Goal: Download file/media

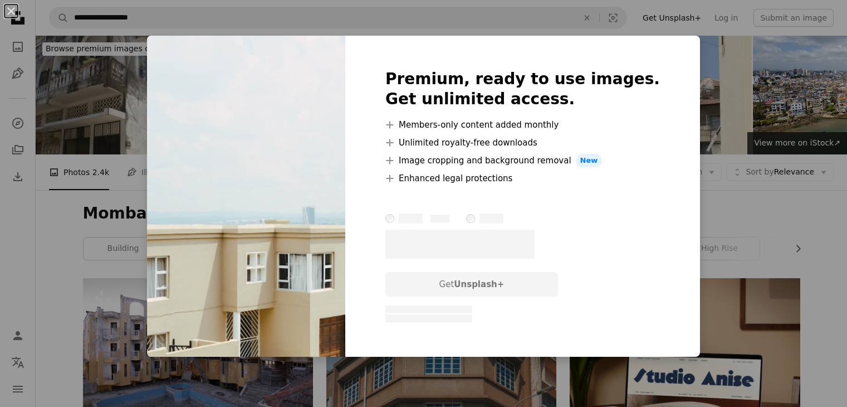
scroll to position [799, 0]
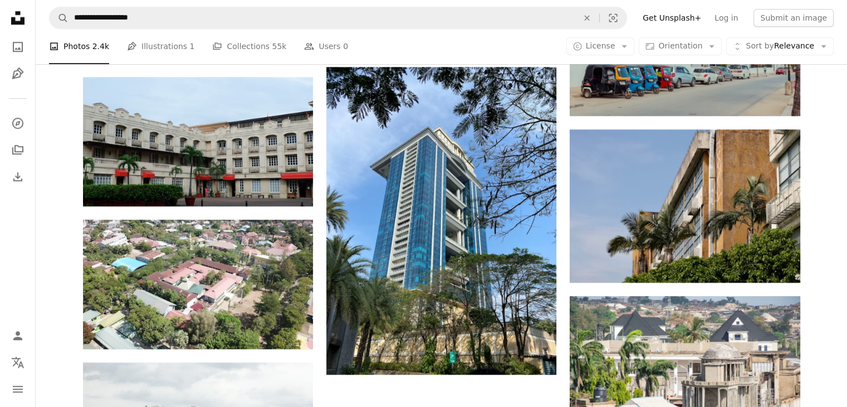
scroll to position [1070, 0]
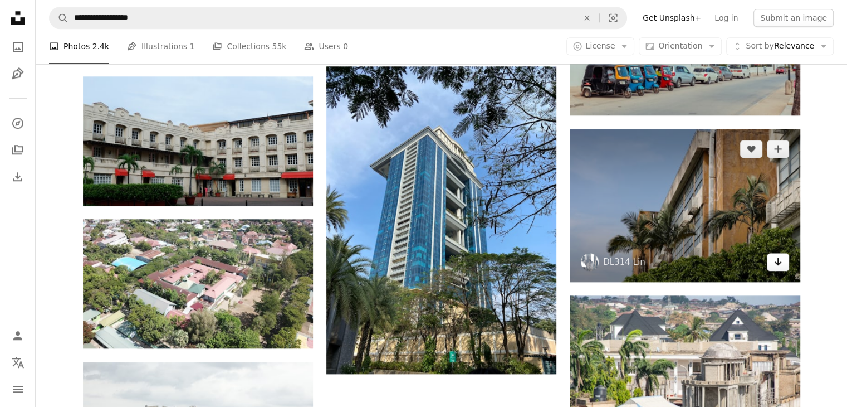
click at [775, 264] on icon "Arrow pointing down" at bounding box center [778, 261] width 9 height 13
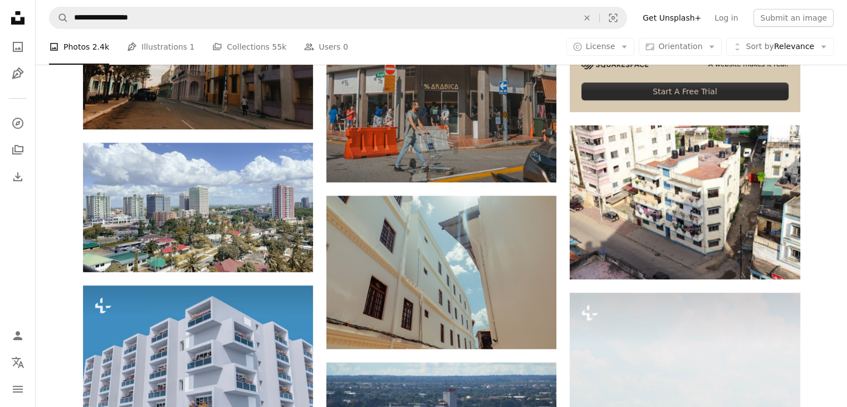
scroll to position [464, 0]
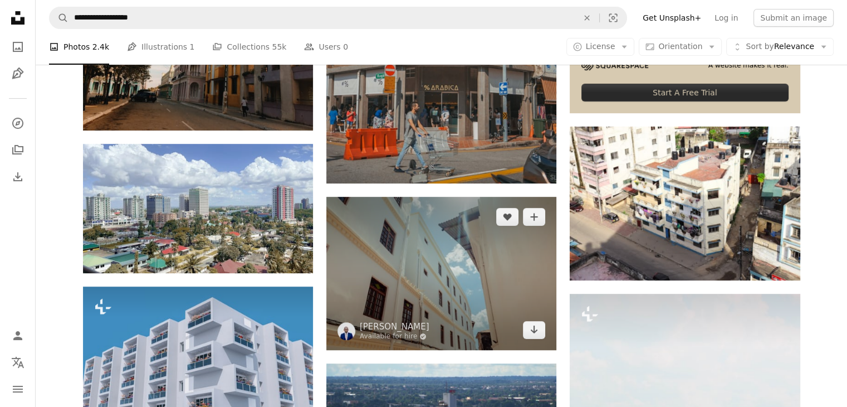
click at [521, 328] on img at bounding box center [441, 273] width 230 height 153
click at [530, 333] on icon "Arrow pointing down" at bounding box center [534, 329] width 9 height 13
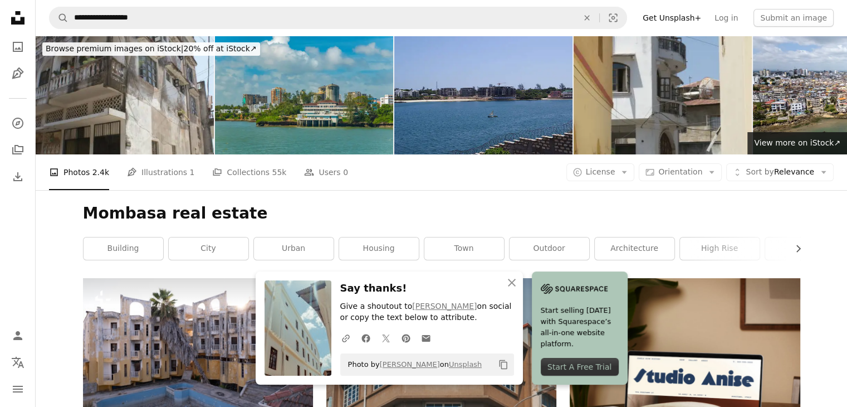
click at [398, 214] on h1 "Mombasa real estate" at bounding box center [442, 213] width 718 height 20
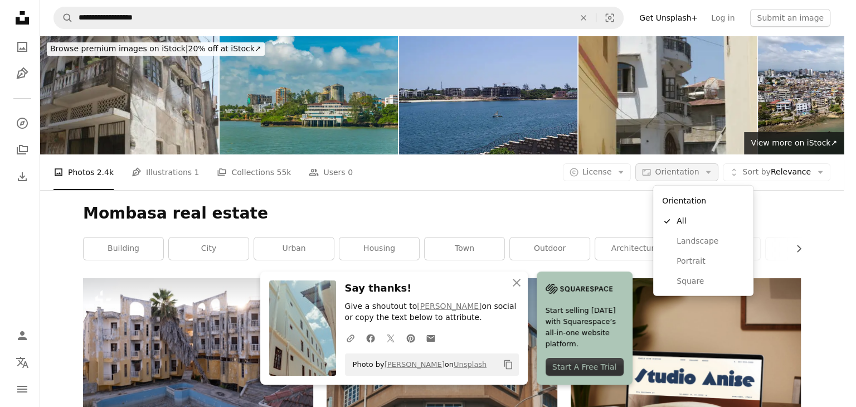
scroll to position [113, 0]
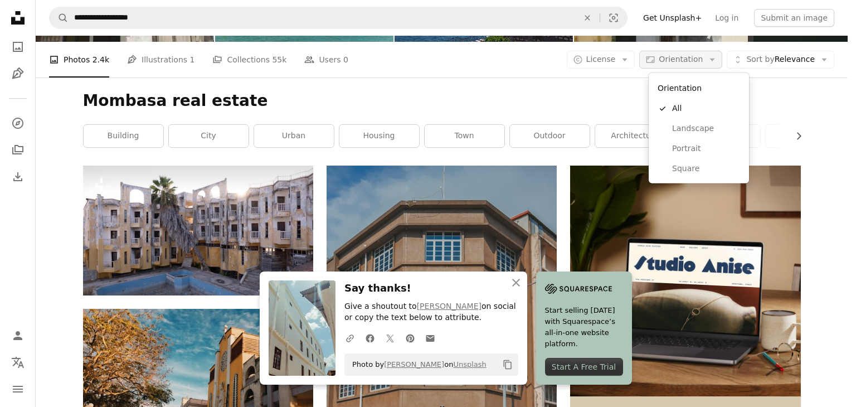
click at [674, 60] on span "Orientation" at bounding box center [680, 59] width 44 height 9
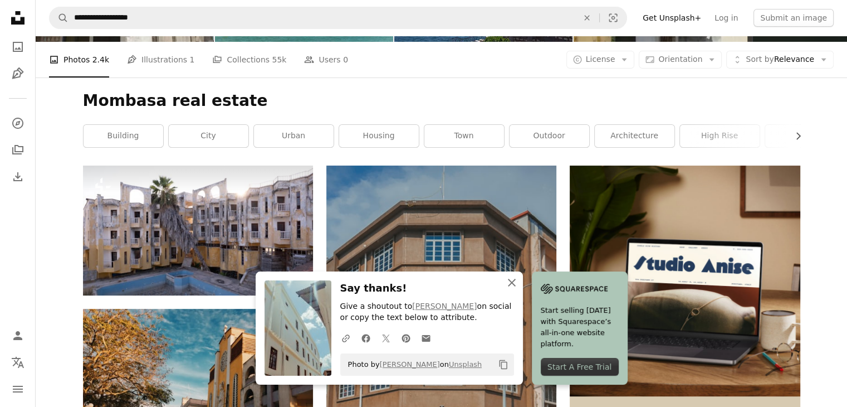
click at [510, 281] on icon "button" at bounding box center [512, 283] width 8 height 8
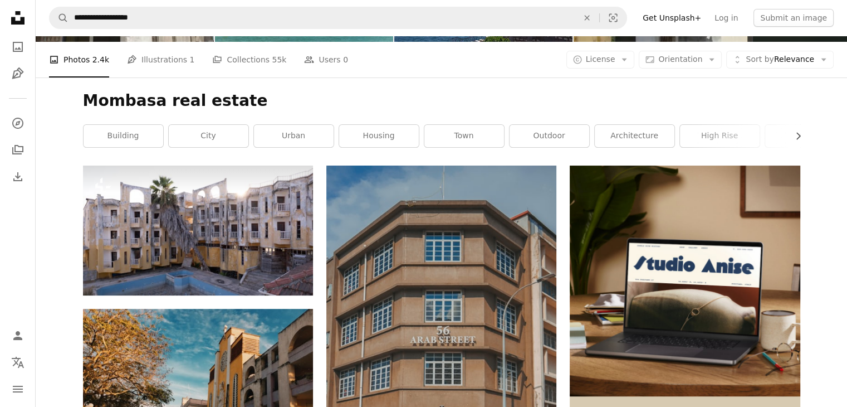
scroll to position [0, 0]
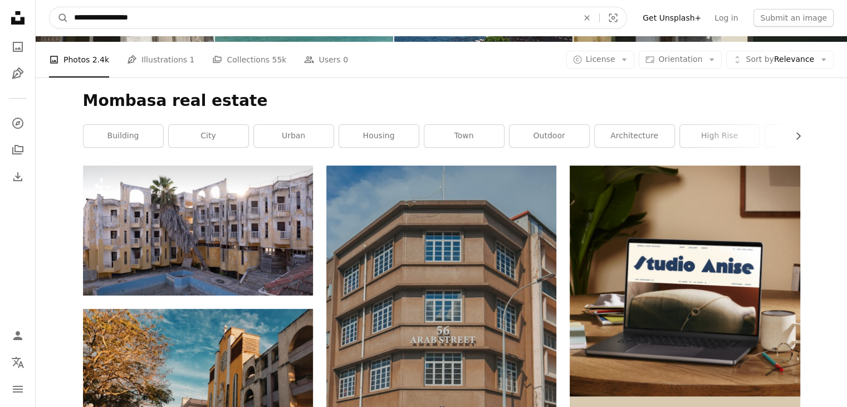
click at [599, 21] on icon "An X shape" at bounding box center [587, 17] width 25 height 9
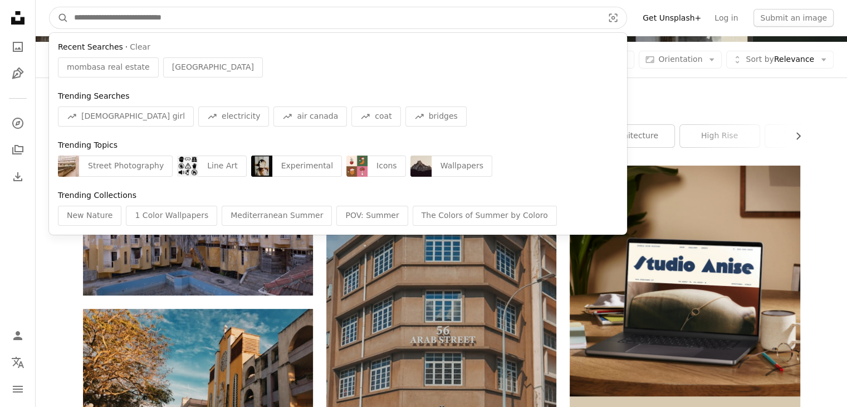
click at [443, 27] on input "Find visuals sitewide" at bounding box center [334, 17] width 531 height 21
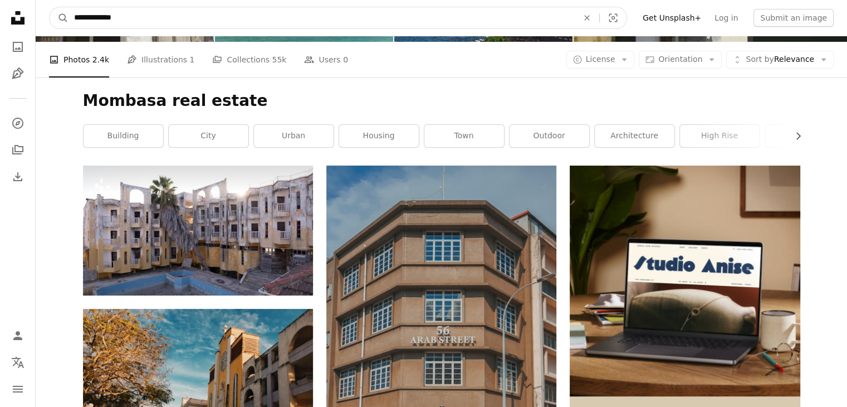
type input "**********"
click at [50, 7] on button "A magnifying glass" at bounding box center [59, 17] width 19 height 21
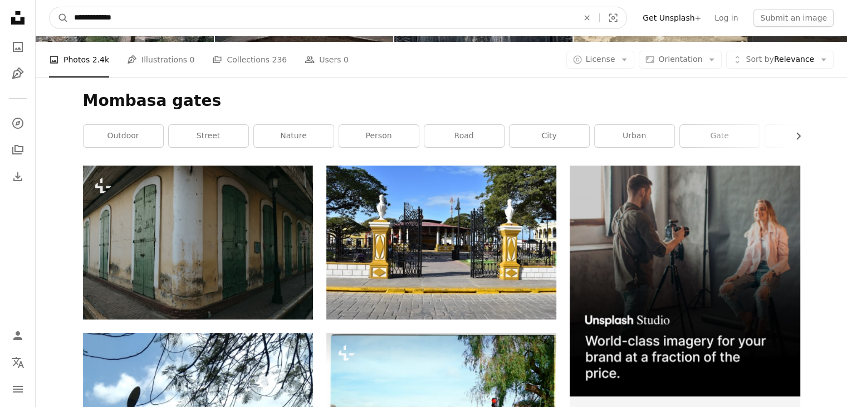
click at [152, 23] on input "**********" at bounding box center [322, 17] width 506 height 21
type input "**********"
click at [50, 7] on button "A magnifying glass" at bounding box center [59, 17] width 19 height 21
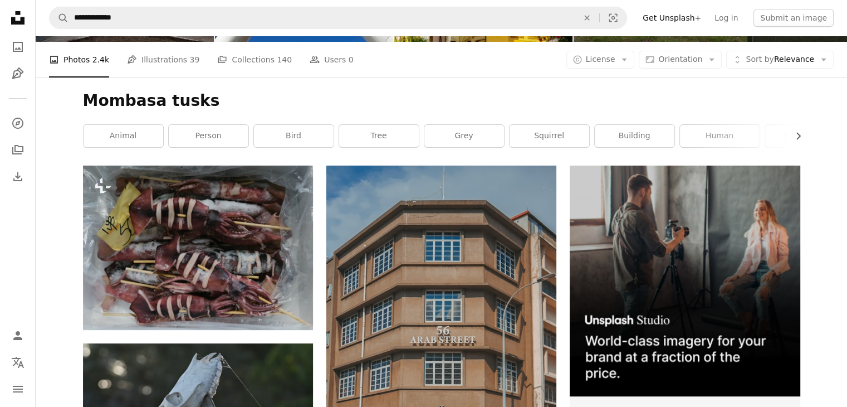
scroll to position [1364, 0]
